Goal: Task Accomplishment & Management: Manage account settings

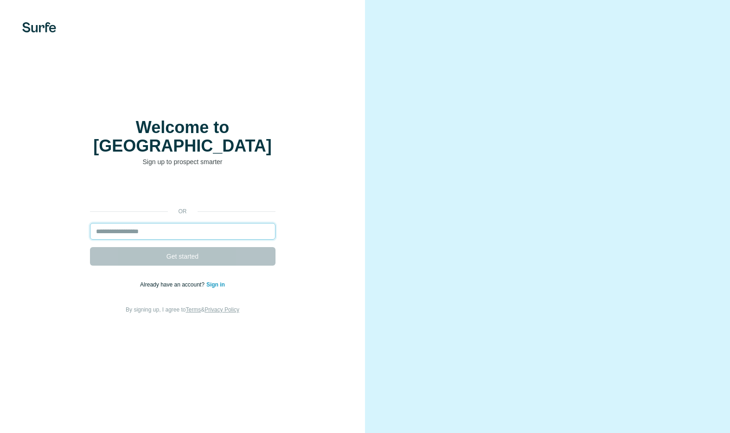
click at [113, 223] on input "email" at bounding box center [182, 231] width 185 height 17
type input "**********"
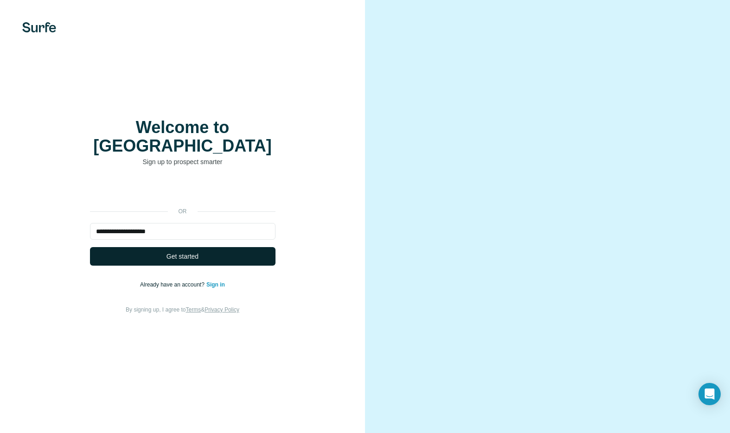
click at [171, 252] on span "Get started" at bounding box center [182, 256] width 32 height 9
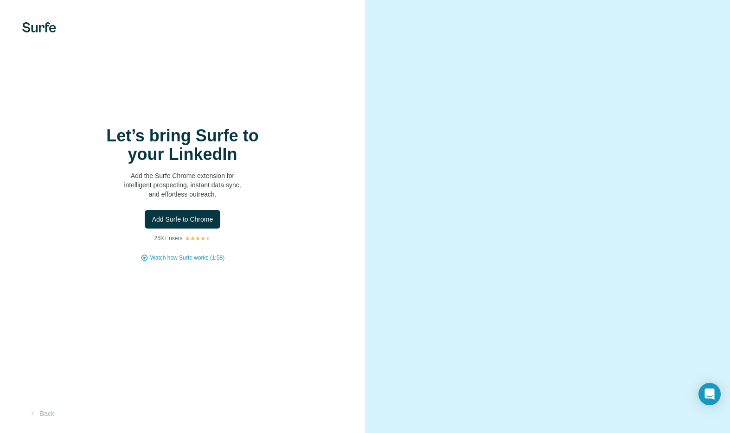
click at [233, 137] on h1 "Let’s bring Surfe to your LinkedIn" at bounding box center [182, 145] width 185 height 37
click at [41, 414] on button "Back" at bounding box center [41, 413] width 38 height 17
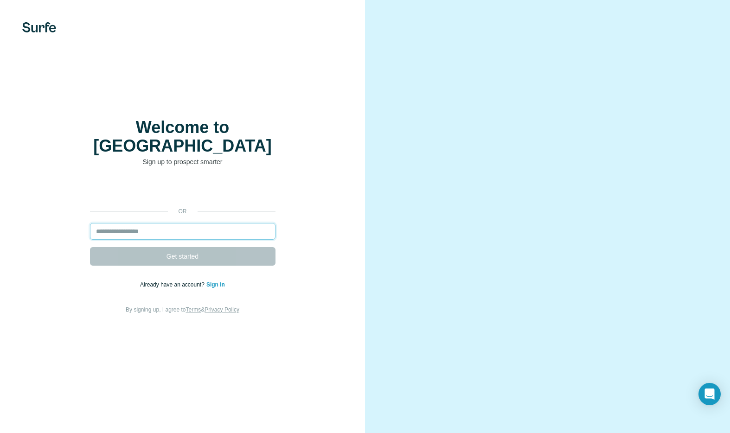
click at [122, 223] on input "email" at bounding box center [182, 231] width 185 height 17
type input "**********"
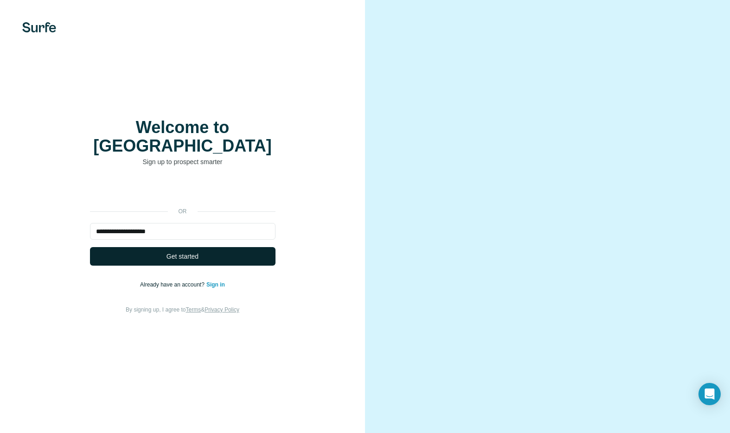
click at [180, 252] on span "Get started" at bounding box center [182, 256] width 32 height 9
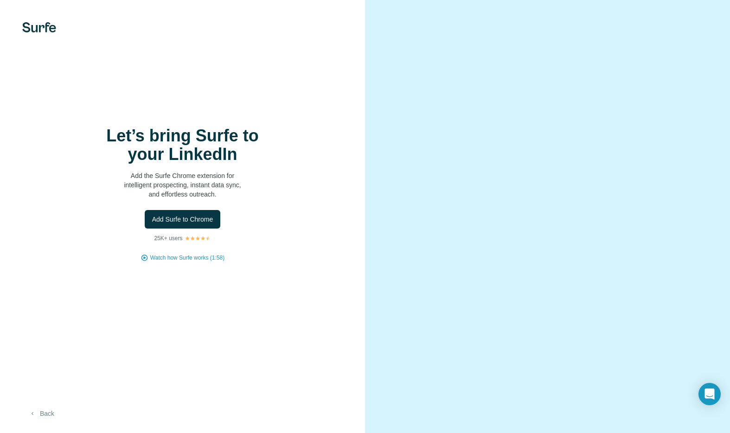
click at [47, 412] on button "Back" at bounding box center [41, 413] width 38 height 17
click at [181, 222] on span "Add Surfe to Chrome" at bounding box center [182, 219] width 61 height 9
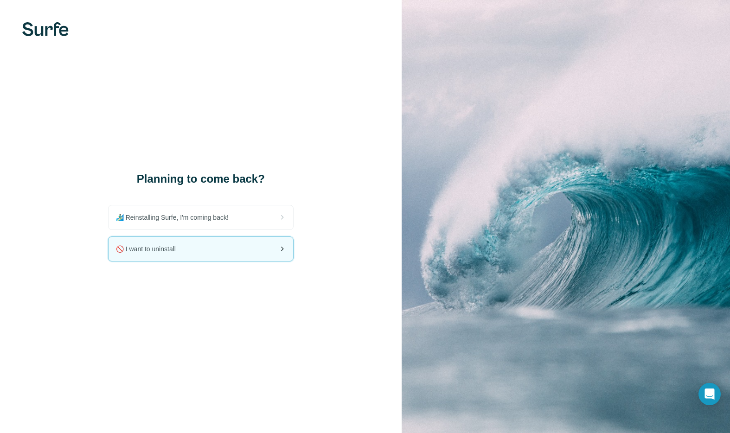
click at [159, 247] on span "🚫 I want to uninstall" at bounding box center [149, 248] width 67 height 9
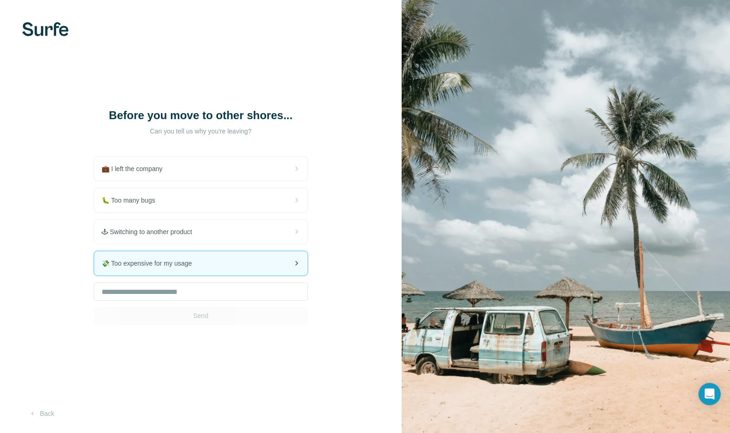
click at [175, 258] on div "💸 Too expensive for my usage" at bounding box center [200, 263] width 213 height 24
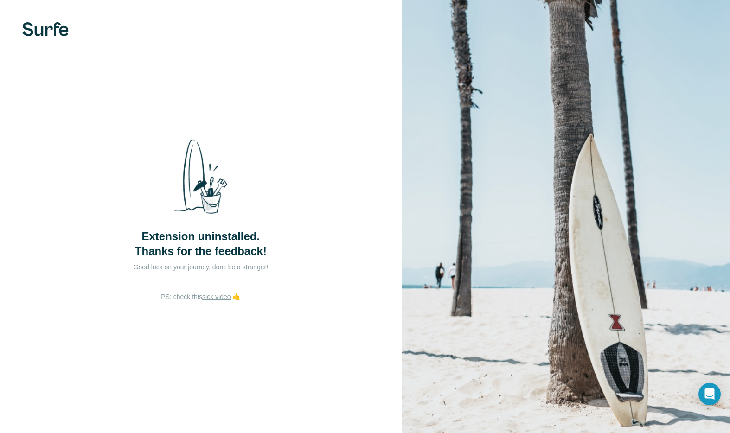
click at [552, 50] on img at bounding box center [565, 216] width 328 height 433
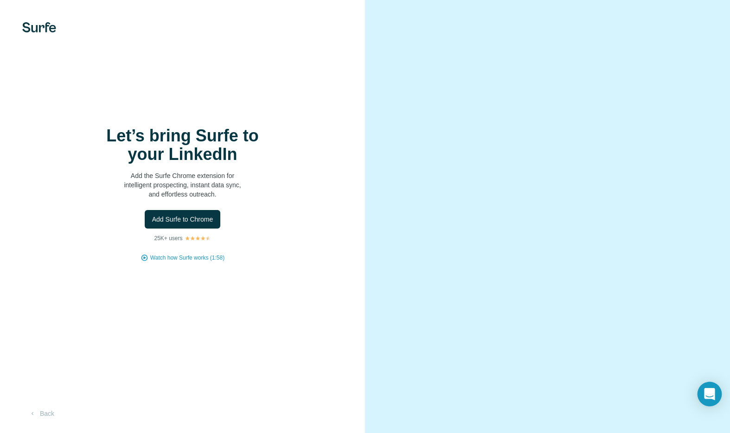
click at [715, 390] on div "Open Intercom Messenger" at bounding box center [709, 394] width 25 height 25
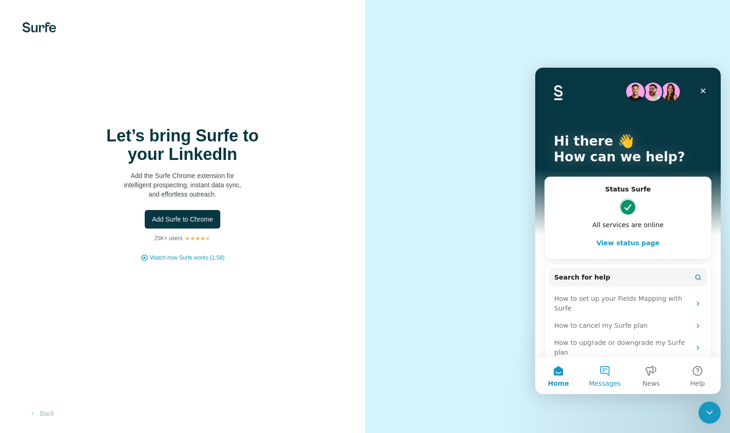
click at [608, 370] on button "Messages" at bounding box center [604, 375] width 46 height 37
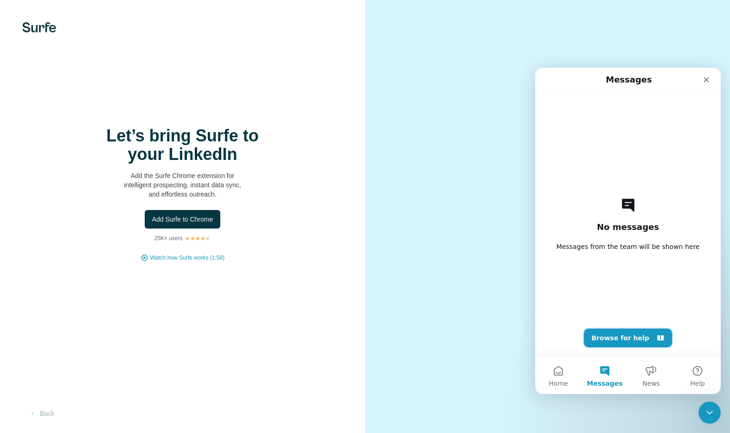
click at [633, 336] on button "Browse for help" at bounding box center [628, 338] width 88 height 19
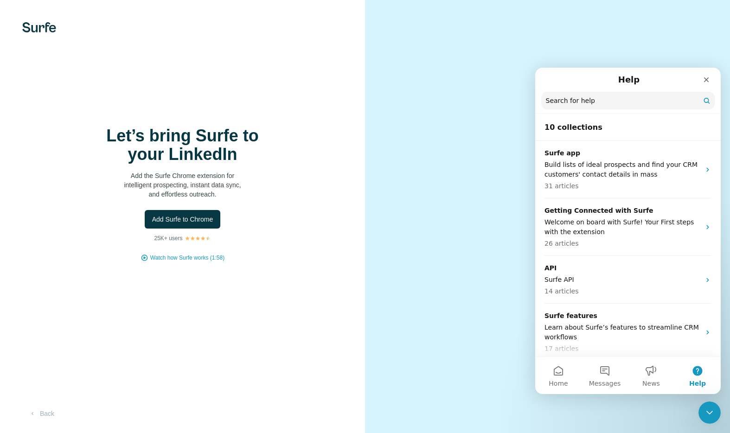
click at [563, 102] on input "Search for help" at bounding box center [627, 101] width 173 height 18
type input "*****"
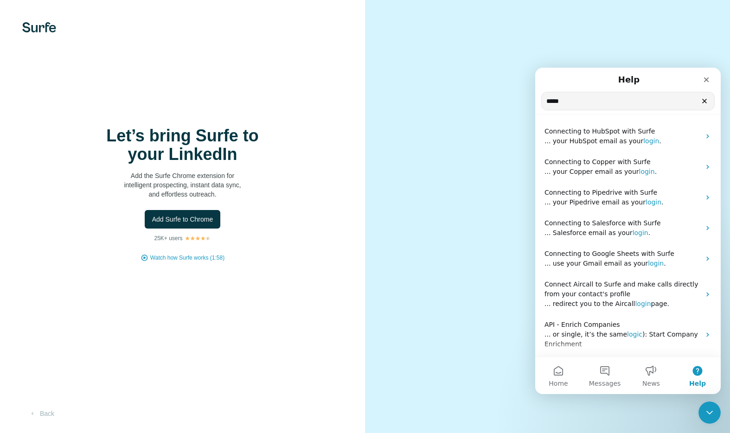
click at [368, 81] on div at bounding box center [547, 216] width 365 height 433
